Goal: Transaction & Acquisition: Purchase product/service

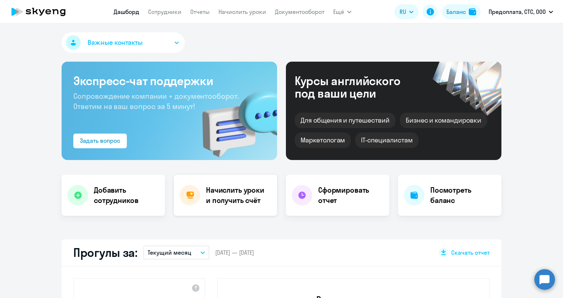
click at [219, 205] on div "Начислить уроки и получить счёт" at bounding box center [225, 194] width 103 height 41
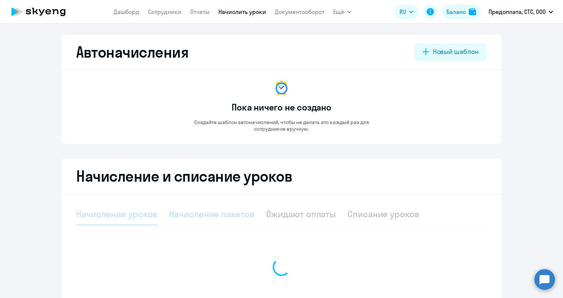
select select "10"
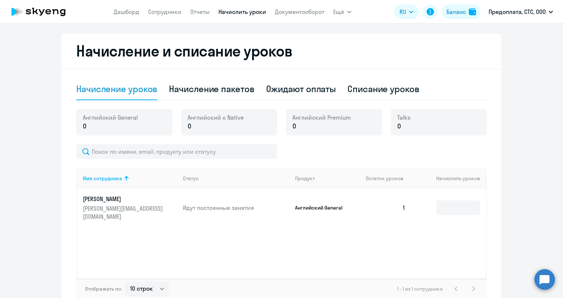
scroll to position [147, 0]
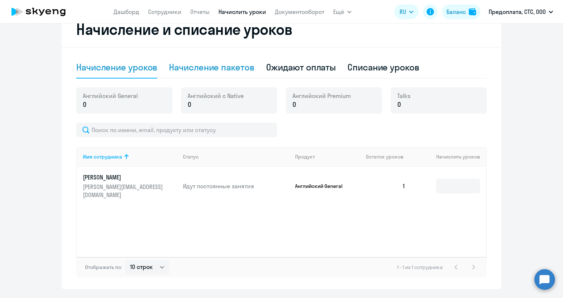
click at [207, 69] on div "Начисление пакетов" at bounding box center [211, 67] width 85 height 12
select select "10"
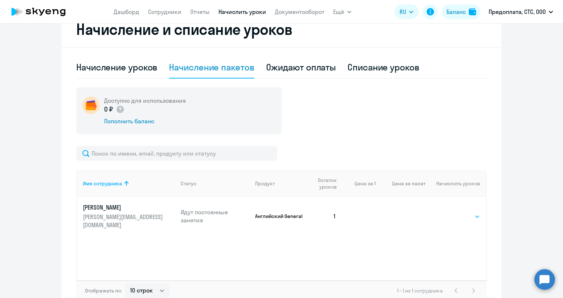
click at [460, 214] on select "Выбрать 4 8 16 32 64 96 128" at bounding box center [465, 216] width 30 height 9
click at [450, 212] on select "Выбрать 4 8 16 32 64 96 128" at bounding box center [465, 216] width 30 height 9
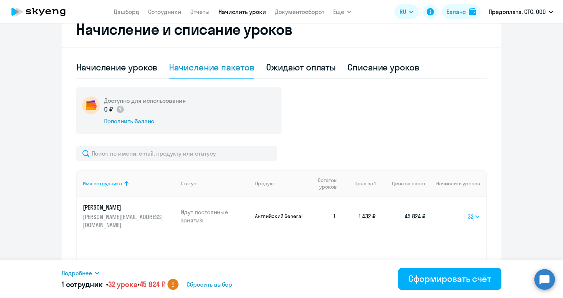
click at [472, 212] on select "Выбрать 4 8 16 32 64 96 128" at bounding box center [474, 216] width 12 height 9
select select "16"
click at [468, 212] on select "Выбрать 4 8 16 32 64 96 128" at bounding box center [474, 216] width 12 height 9
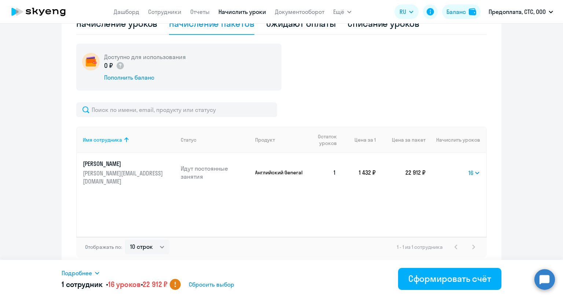
scroll to position [191, 0]
click at [181, 286] on circle at bounding box center [175, 284] width 11 height 11
click at [453, 281] on div "Сформировать счёт" at bounding box center [449, 278] width 83 height 12
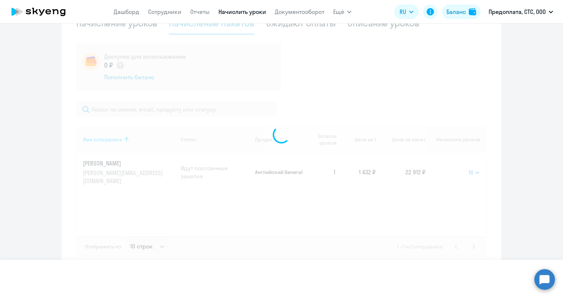
select select
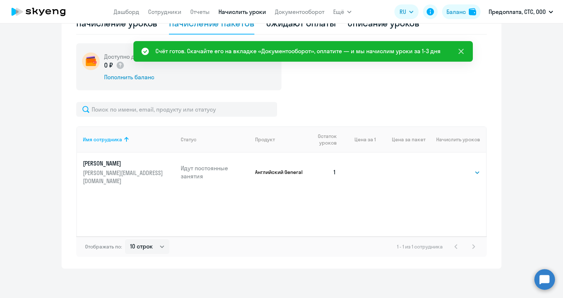
click at [461, 50] on icon at bounding box center [461, 51] width 9 height 9
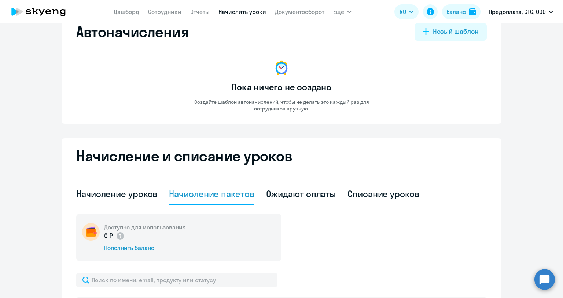
scroll to position [0, 0]
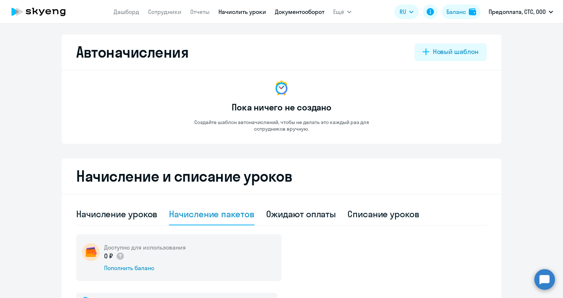
click at [305, 10] on link "Документооборот" at bounding box center [299, 11] width 49 height 7
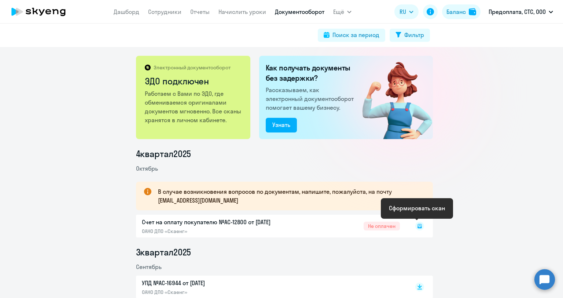
click at [417, 227] on icon at bounding box center [419, 226] width 4 height 4
click at [416, 228] on rect at bounding box center [419, 225] width 9 height 9
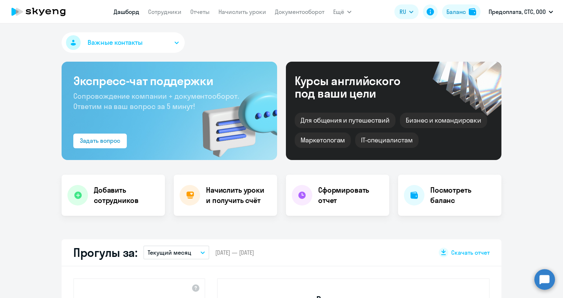
select select "30"
